Goal: Transaction & Acquisition: Purchase product/service

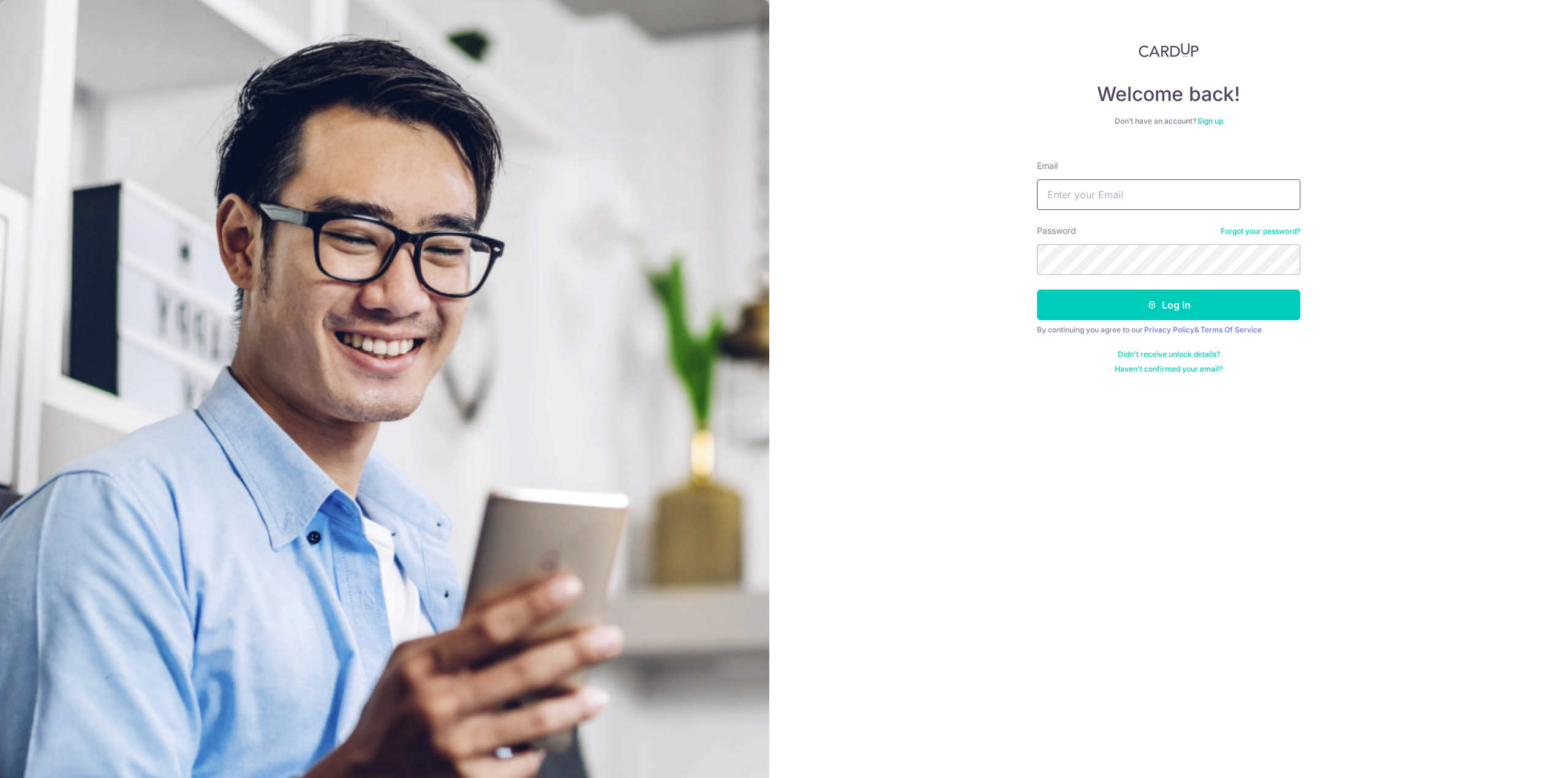
type input "[EMAIL_ADDRESS][DOMAIN_NAME]"
drag, startPoint x: 1106, startPoint y: 337, endPoint x: 1114, endPoint y: 327, distance: 12.8
click at [1107, 334] on form "Email apphialeeyz@gmail.com Password Forgot your password? Log in By continuing…" at bounding box center [1168, 263] width 264 height 224
click at [1107, 311] on button "Log in" at bounding box center [1168, 304] width 264 height 31
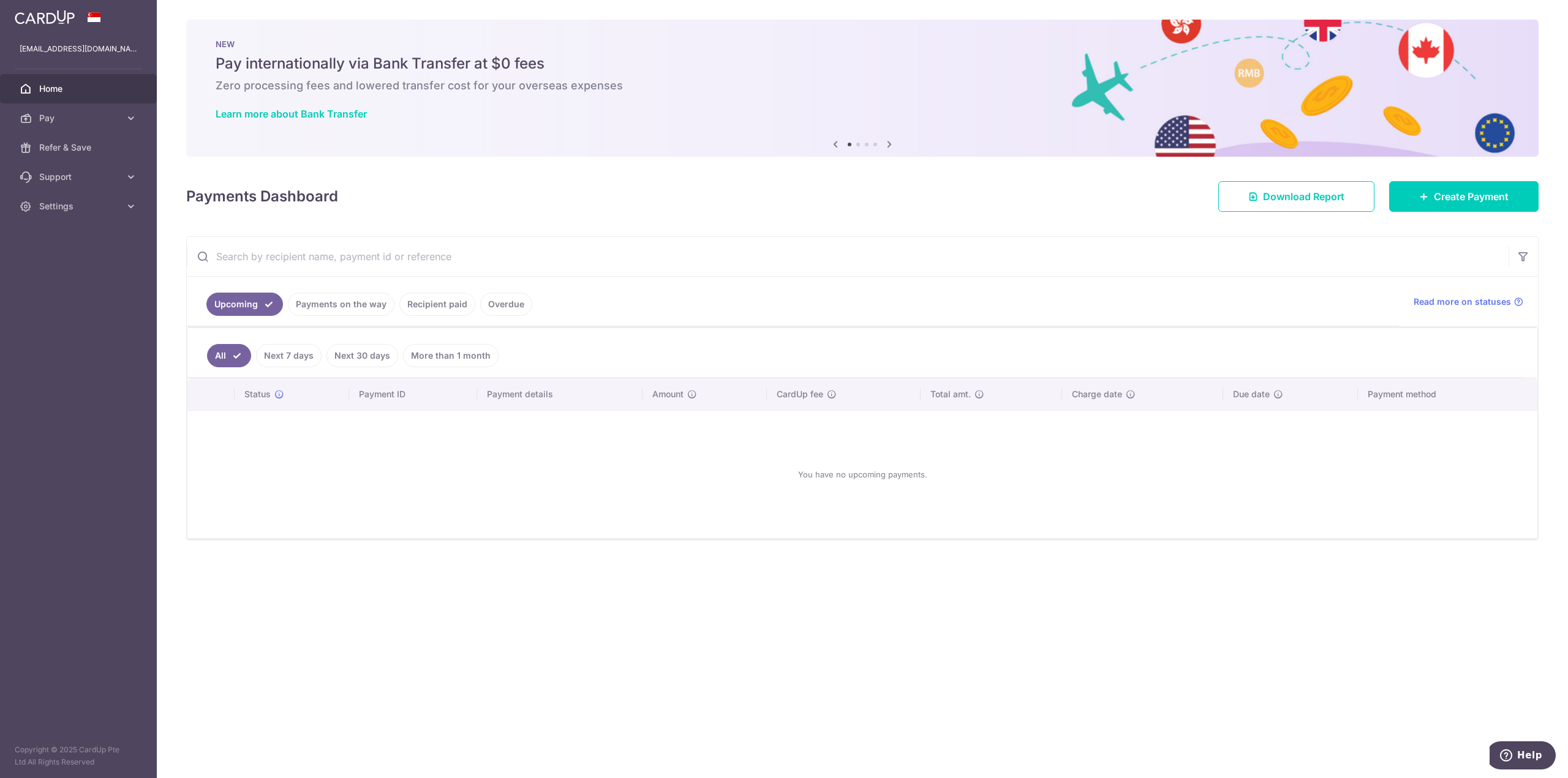
click at [427, 299] on link "Recipient paid" at bounding box center [437, 304] width 76 height 23
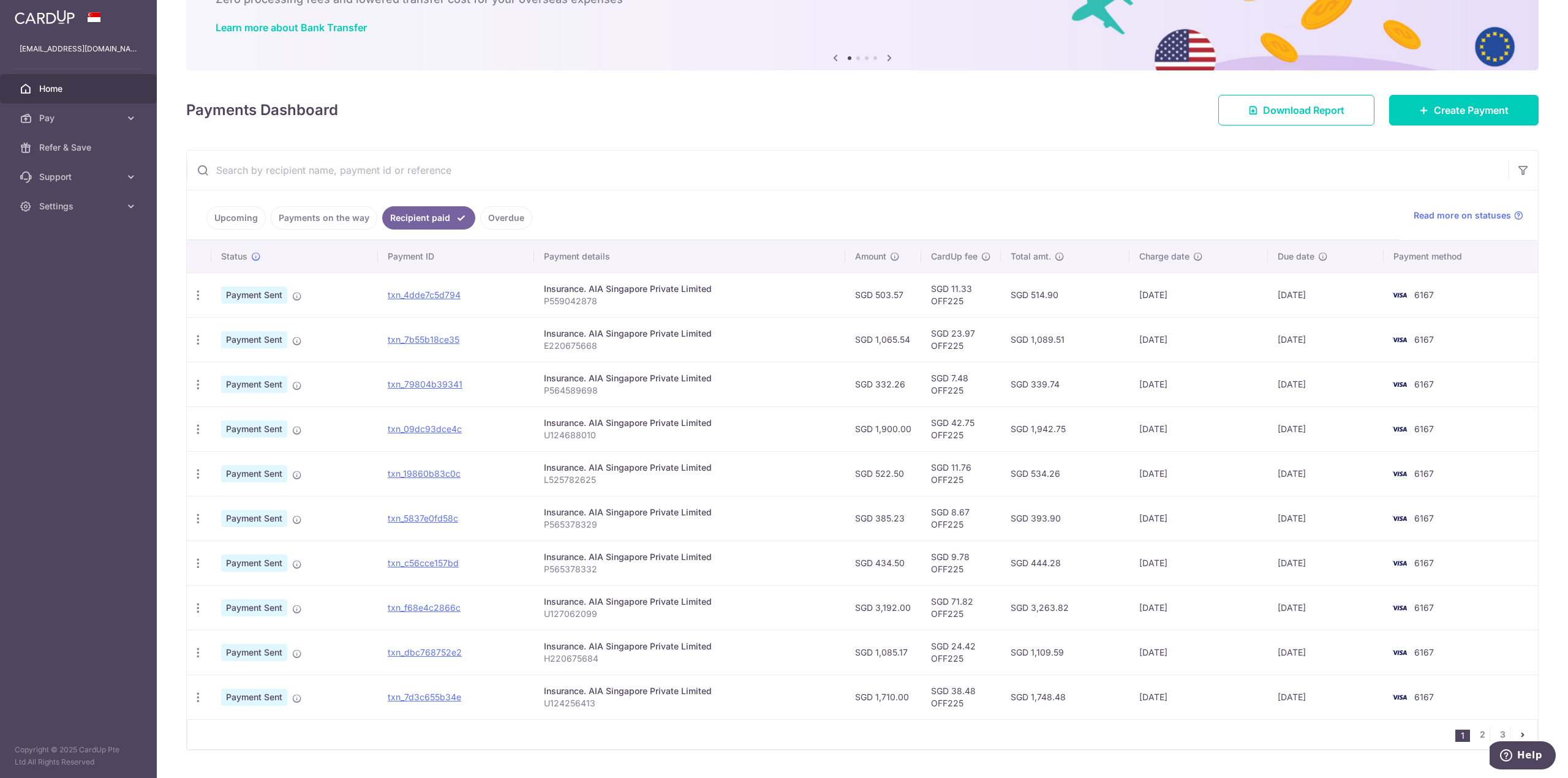
scroll to position [55, 0]
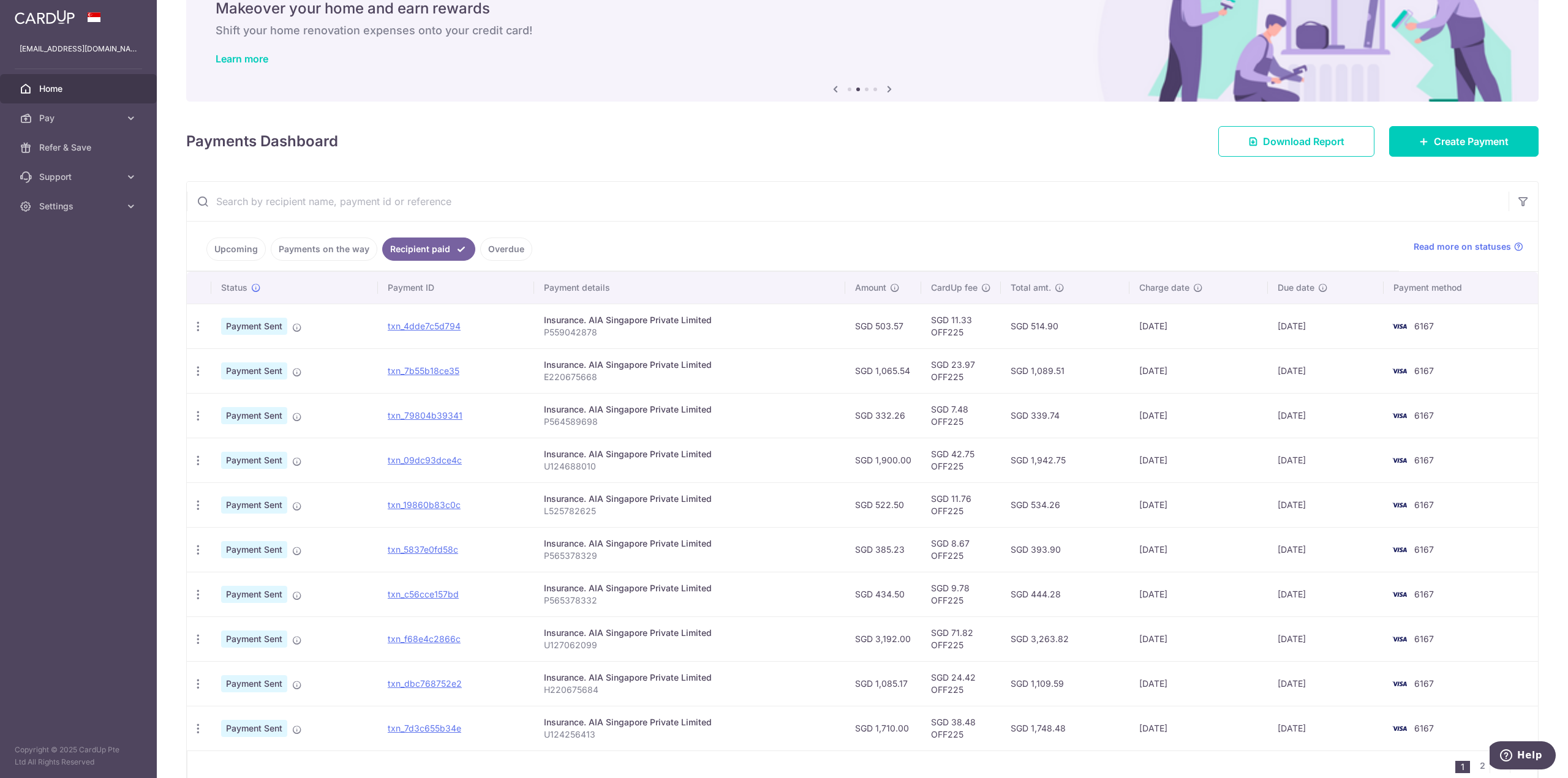
click at [89, 92] on span "Home" at bounding box center [79, 89] width 81 height 12
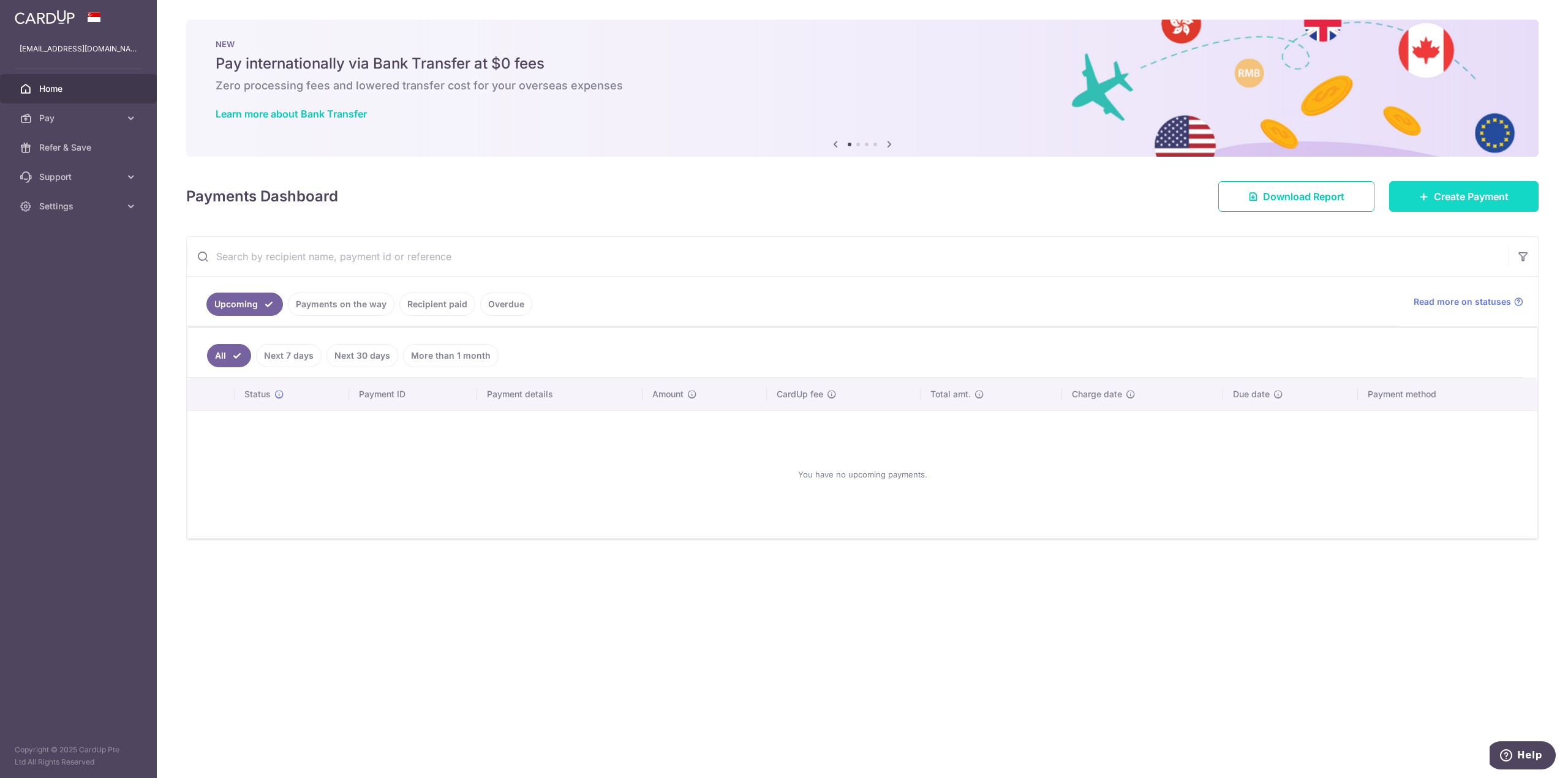
click at [1434, 191] on span "Create Payment" at bounding box center [1470, 196] width 75 height 15
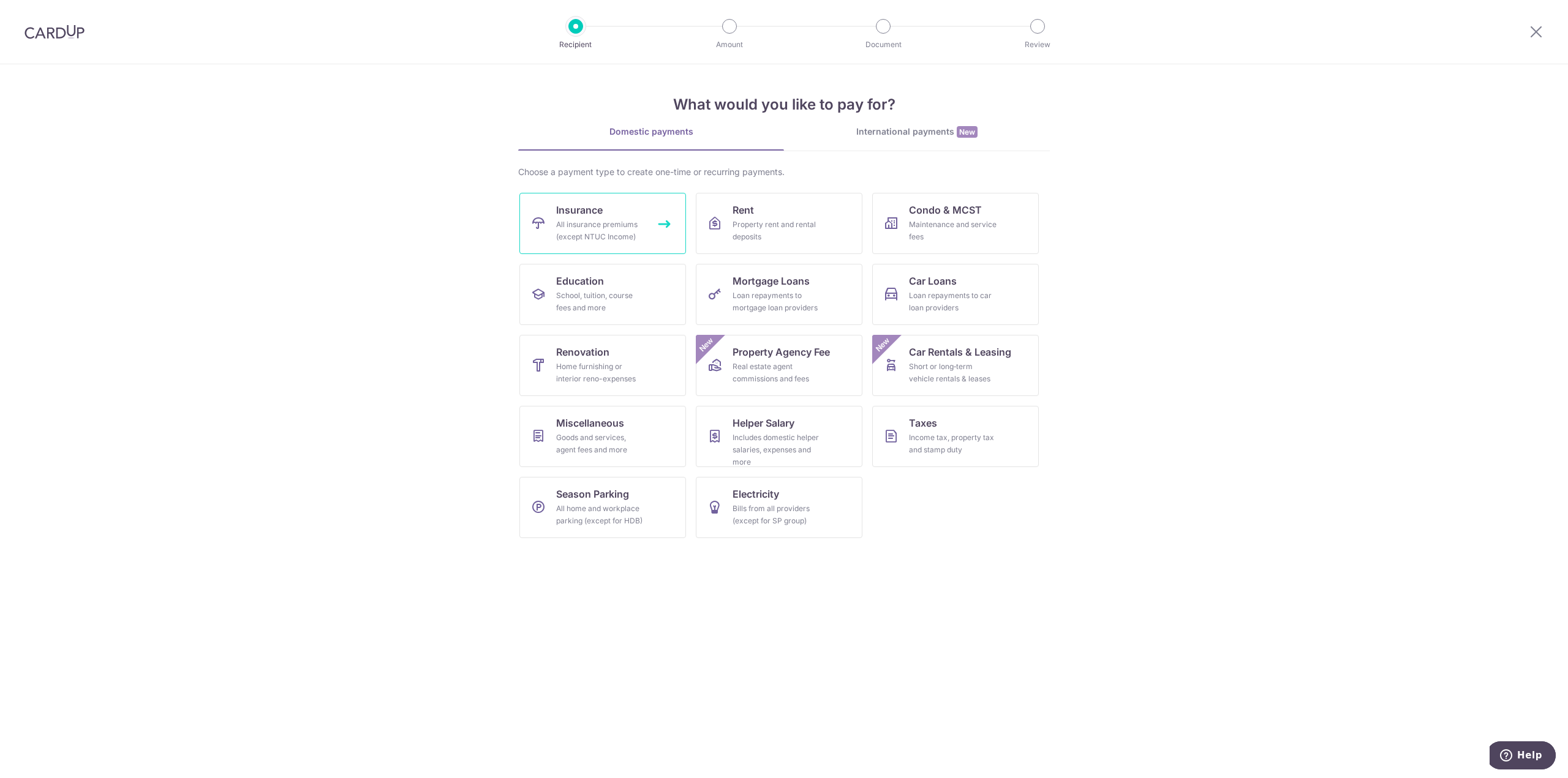
click at [575, 228] on div "All insurance premiums (except NTUC Income)" at bounding box center [600, 231] width 88 height 25
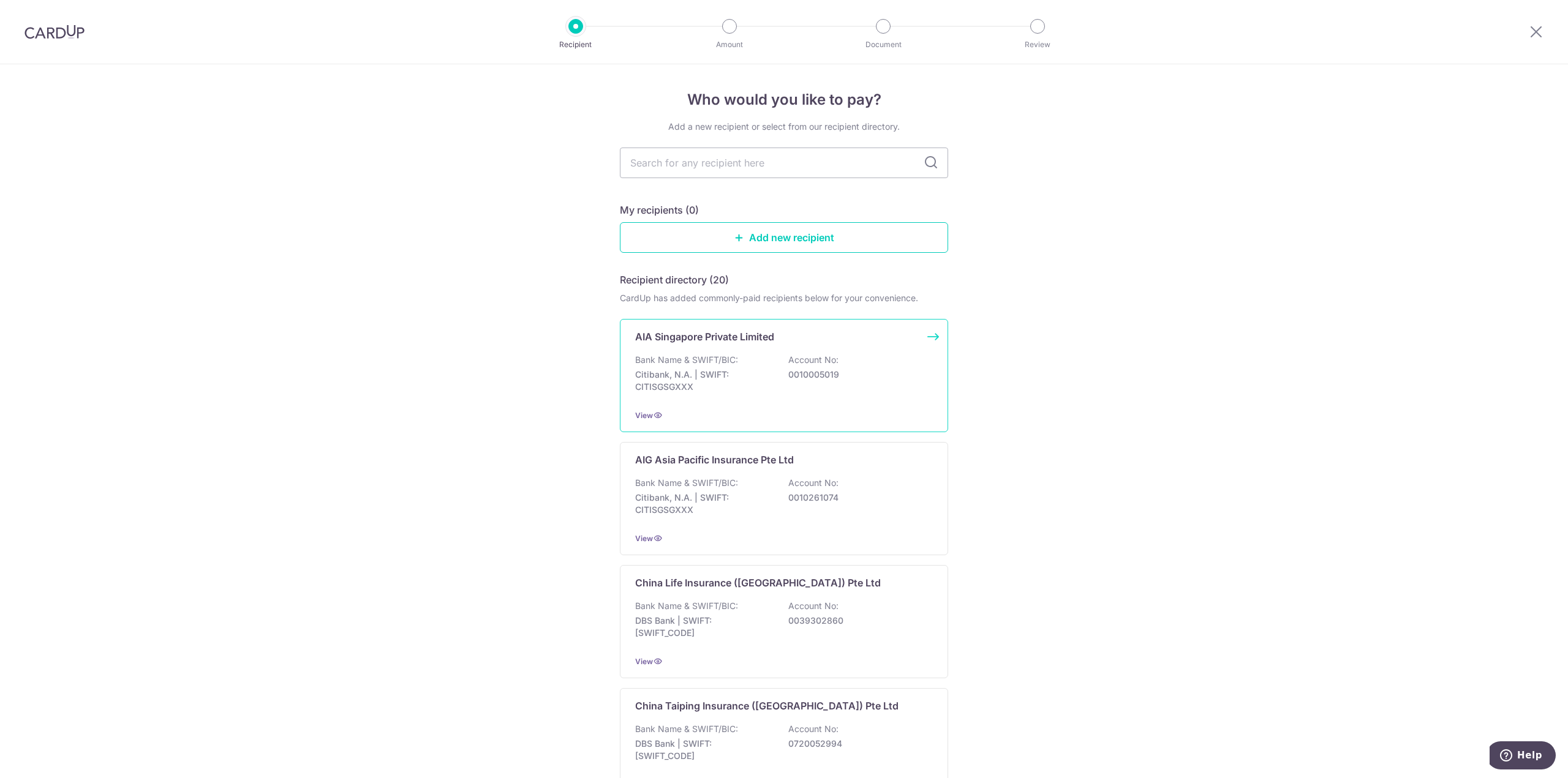
click at [745, 357] on div "Bank Name & SWIFT/BIC: Citibank, N.A. | SWIFT: CITISGSGXXX Account No: 00100050…" at bounding box center [784, 376] width 297 height 45
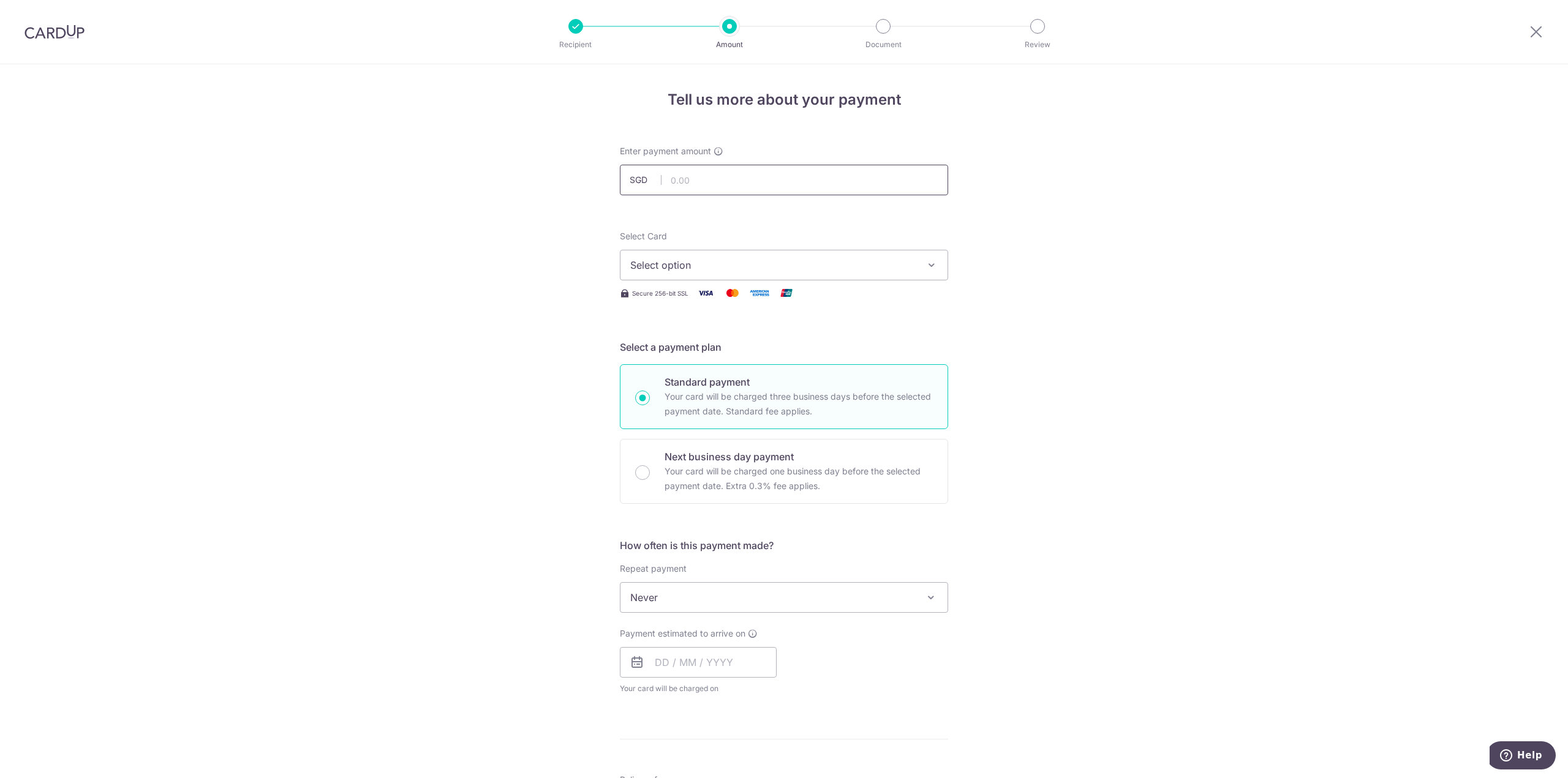
drag, startPoint x: 667, startPoint y: 179, endPoint x: 682, endPoint y: 179, distance: 15.0
click at [667, 179] on input "text" at bounding box center [784, 180] width 328 height 31
type input "1,716.00"
drag, startPoint x: 1086, startPoint y: 325, endPoint x: 1086, endPoint y: 350, distance: 25.0
click at [1088, 336] on div "Tell us more about your payment Enter payment amount SGD 1,716.00 1716.00 Selec…" at bounding box center [784, 617] width 1568 height 1107
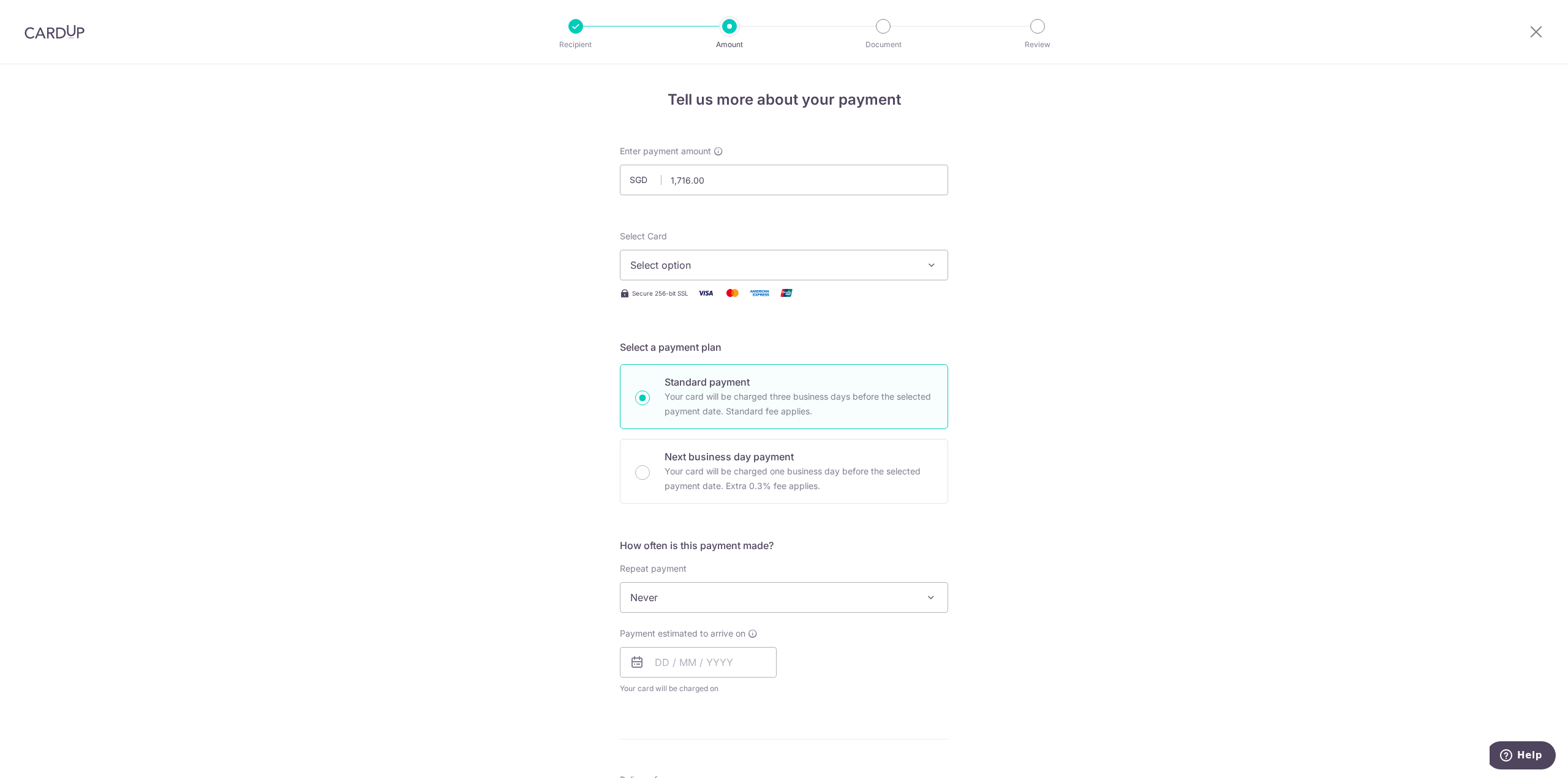
drag, startPoint x: 705, startPoint y: 265, endPoint x: 706, endPoint y: 271, distance: 6.1
click at [706, 268] on span "Select option" at bounding box center [773, 265] width 286 height 15
drag, startPoint x: 713, startPoint y: 358, endPoint x: 724, endPoint y: 371, distance: 17.0
click at [713, 358] on span "**** 6167" at bounding box center [784, 352] width 307 height 15
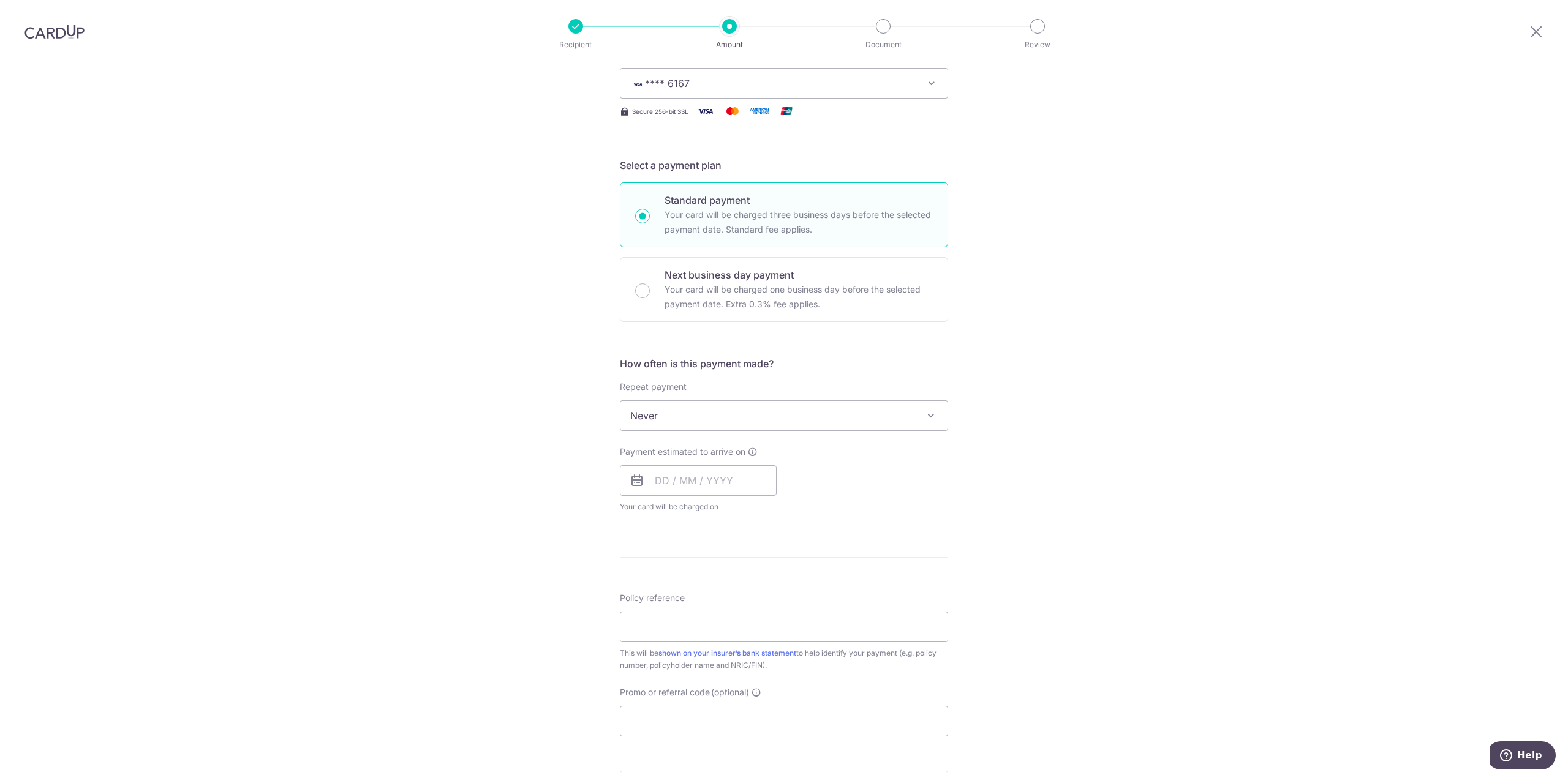
scroll to position [184, 0]
click at [670, 464] on input "text" at bounding box center [697, 478] width 157 height 31
click at [735, 609] on link "18" at bounding box center [743, 615] width 20 height 20
type input "18/09/2025"
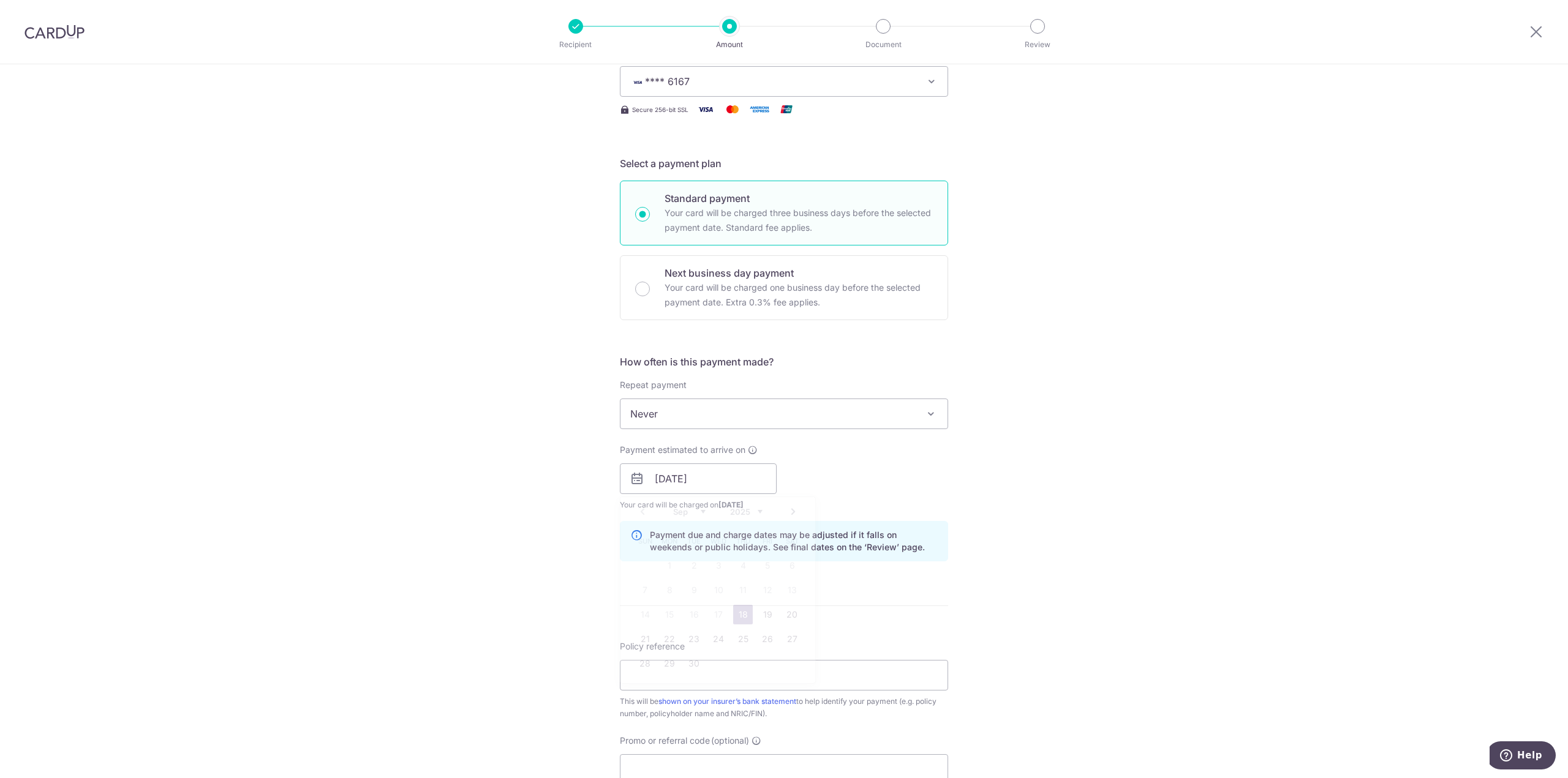
scroll to position [428, 0]
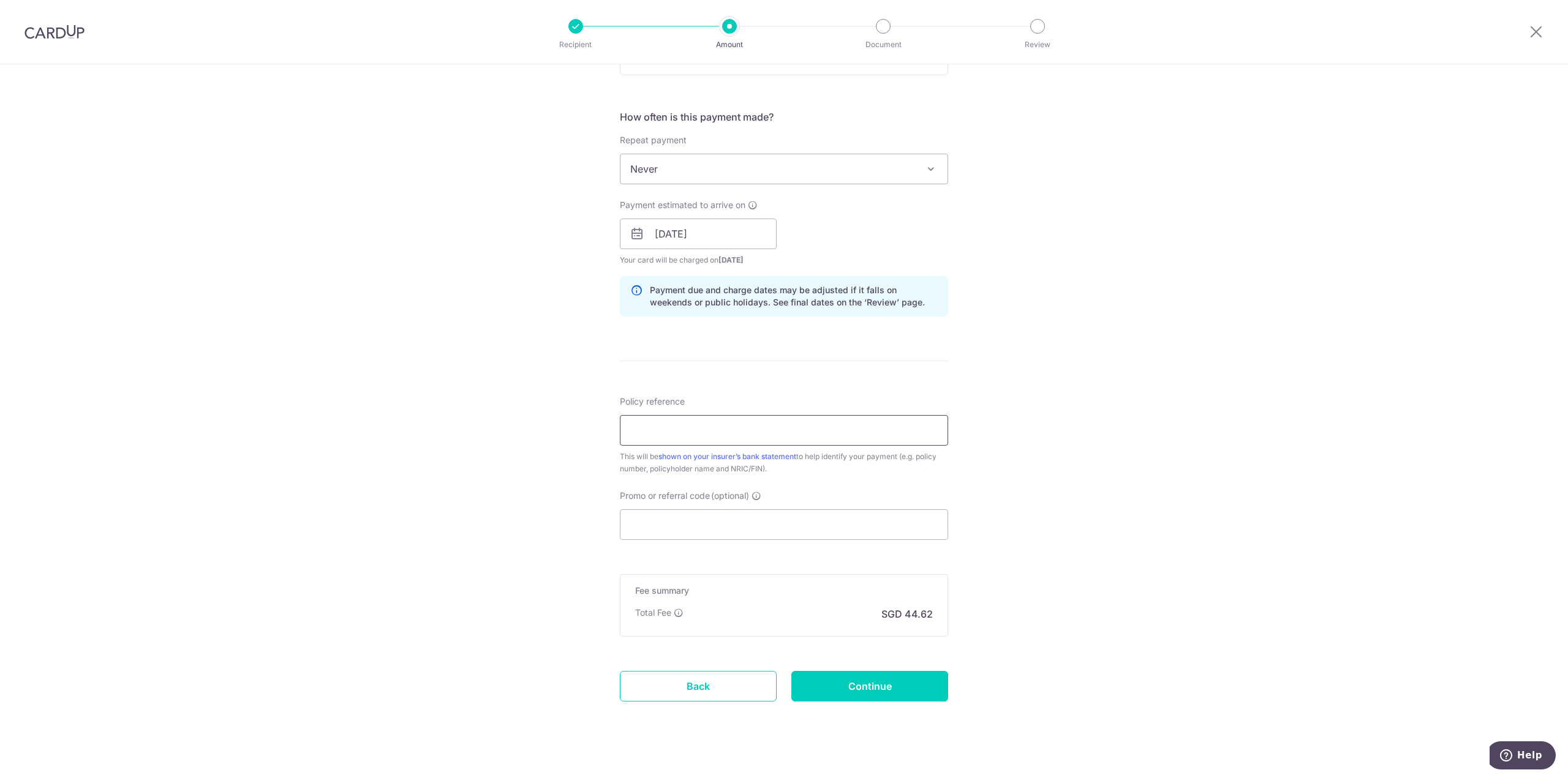
click at [718, 431] on input "Policy reference" at bounding box center [784, 430] width 328 height 31
type input "U122331864"
click at [661, 526] on input "Promo or referral code (optional)" at bounding box center [784, 524] width 328 height 31
click at [652, 534] on input "Promo or referral code (optional)" at bounding box center [784, 524] width 328 height 31
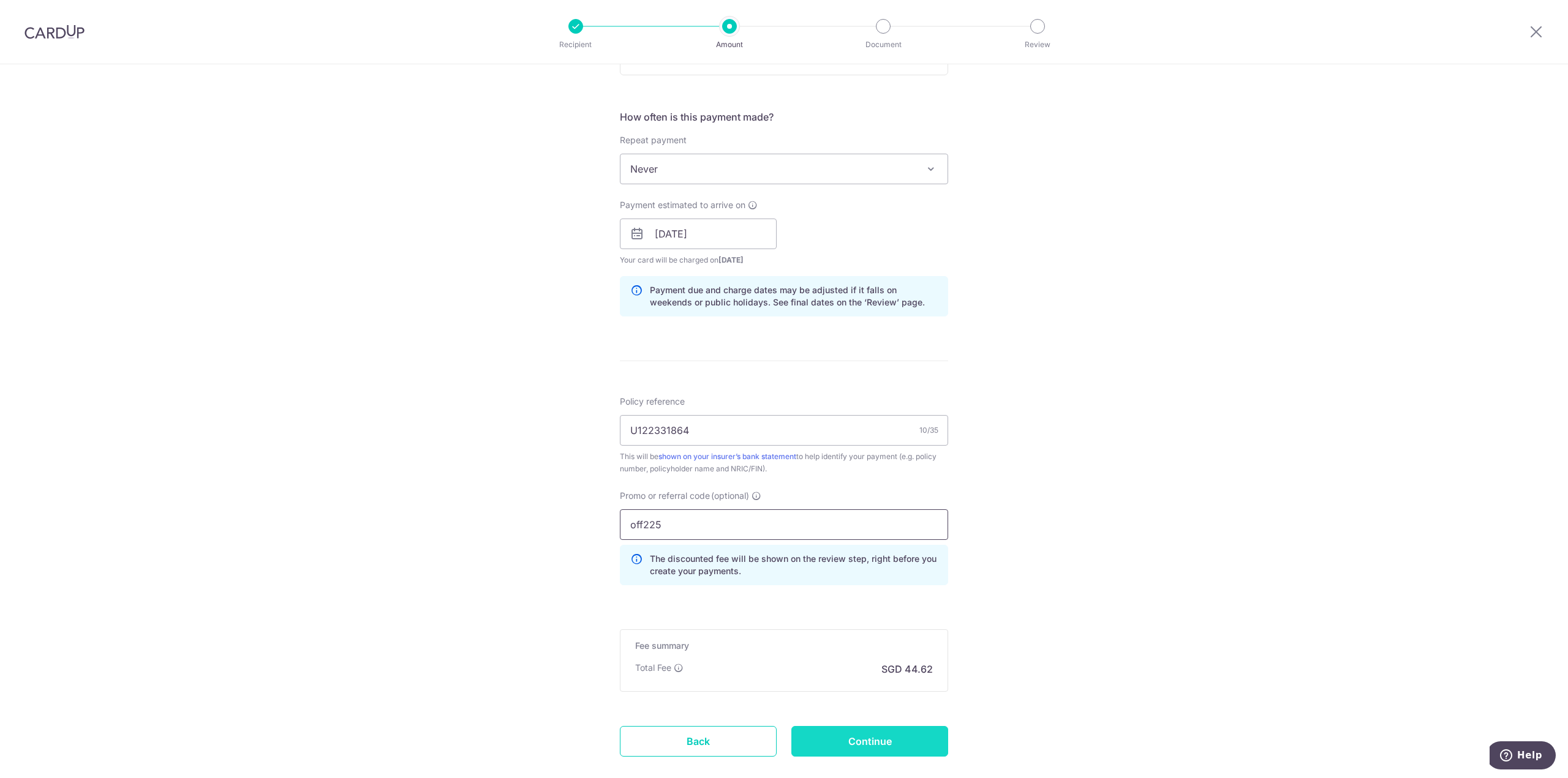
type input "off225"
click at [886, 754] on input "Continue" at bounding box center [870, 741] width 157 height 31
type input "Create Schedule"
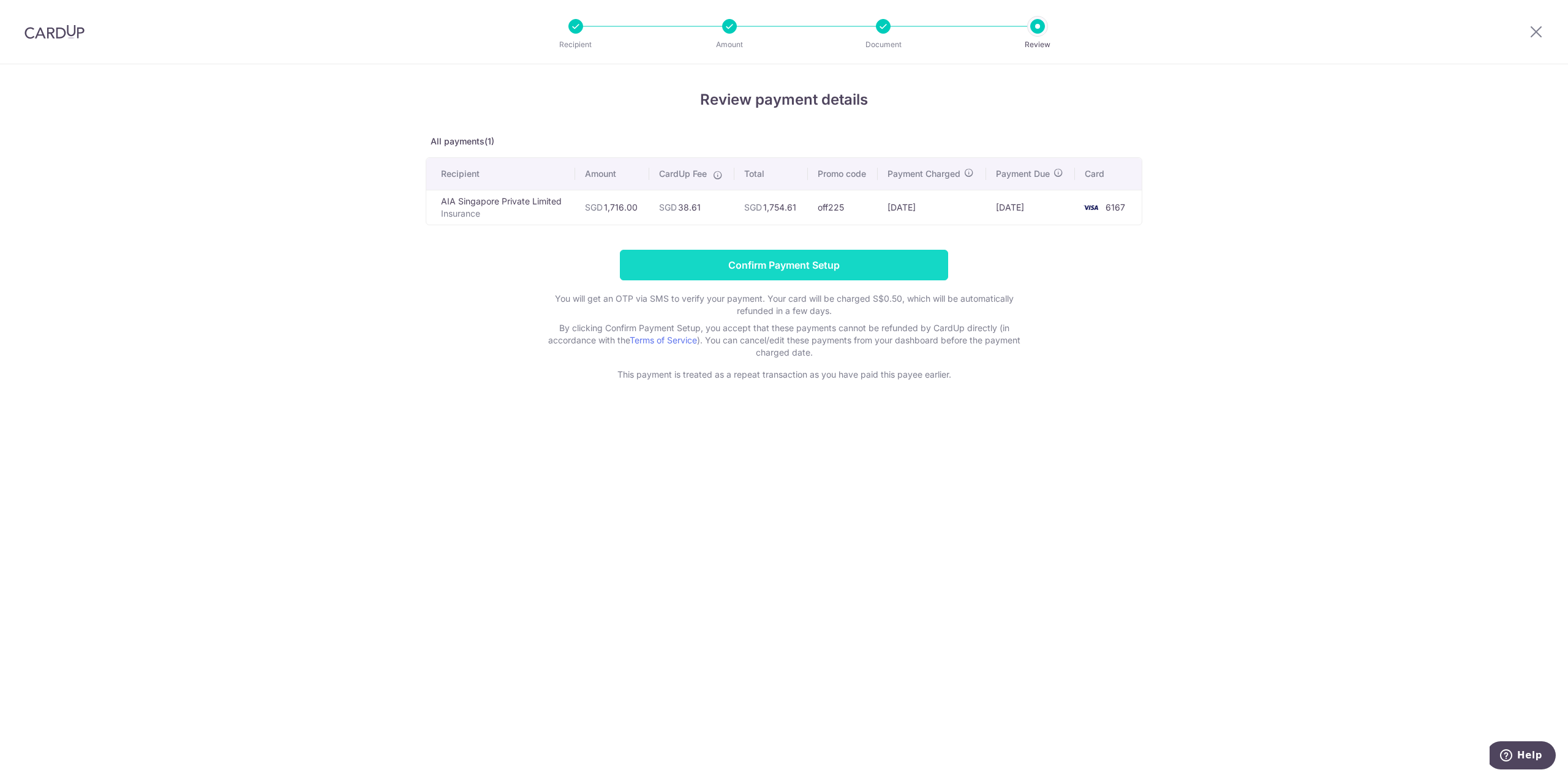
click at [688, 263] on input "Confirm Payment Setup" at bounding box center [784, 265] width 328 height 31
